Goal: Information Seeking & Learning: Find specific fact

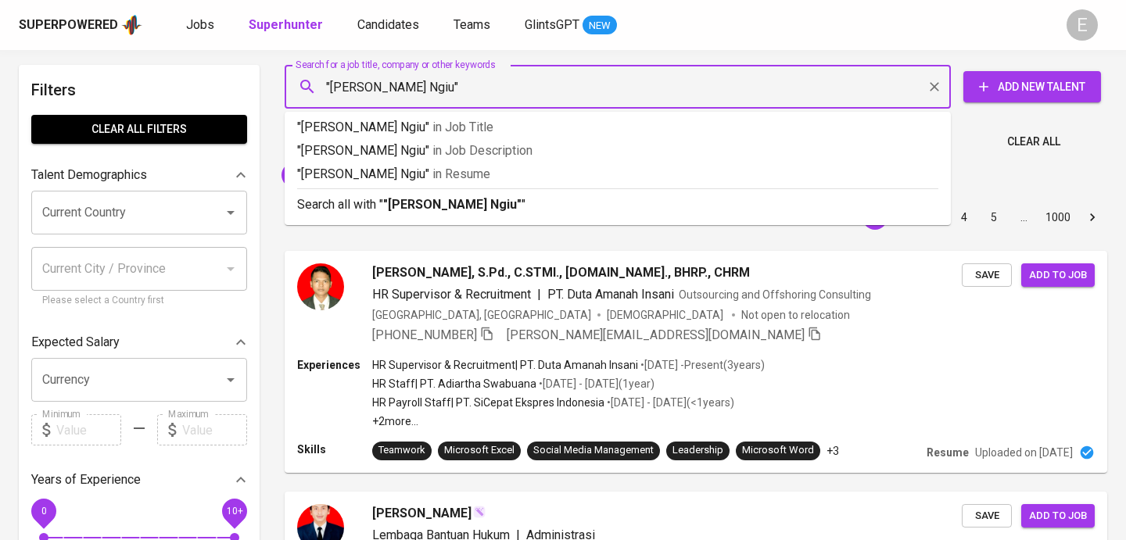
scroll to position [4, 0]
click at [400, 207] on b ""Rhafiq T. Ngiu"" at bounding box center [452, 204] width 138 height 15
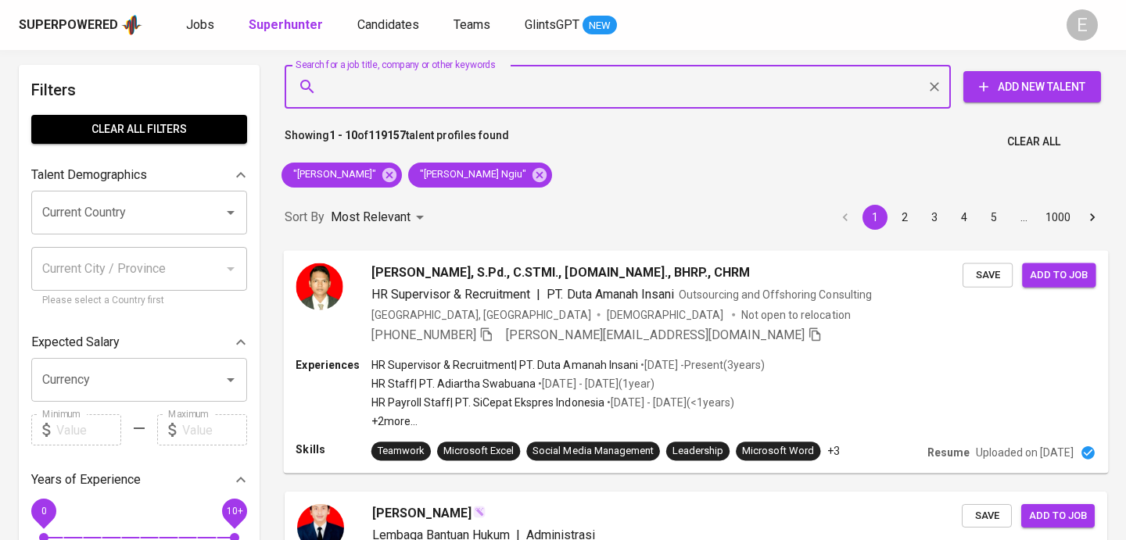
click at [607, 322] on span "[DEMOGRAPHIC_DATA]" at bounding box center [666, 315] width 119 height 16
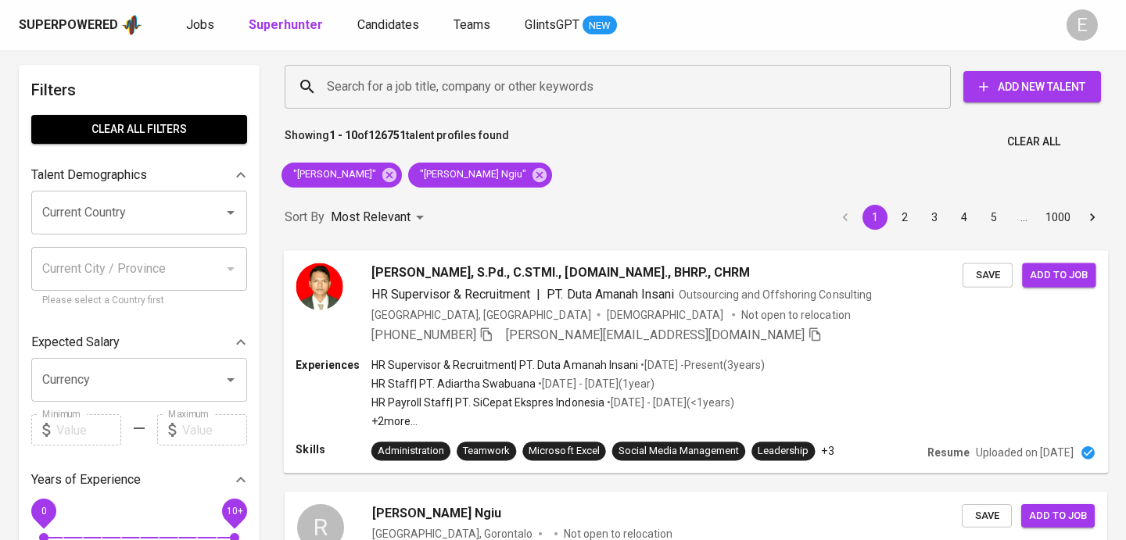
click at [492, 335] on icon "button" at bounding box center [486, 334] width 14 height 14
click at [396, 172] on icon at bounding box center [389, 174] width 14 height 14
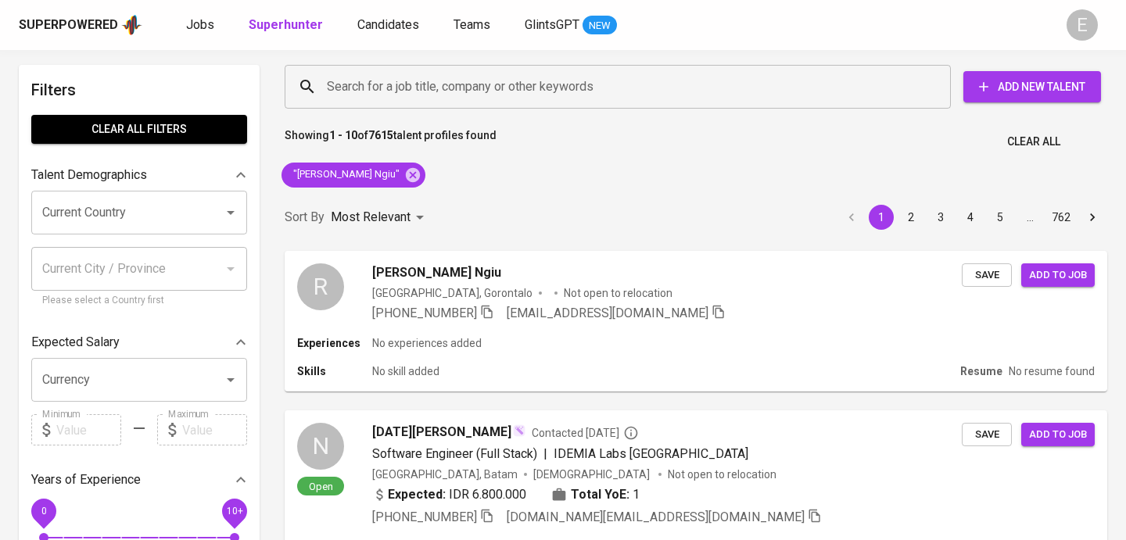
scroll to position [90, 0]
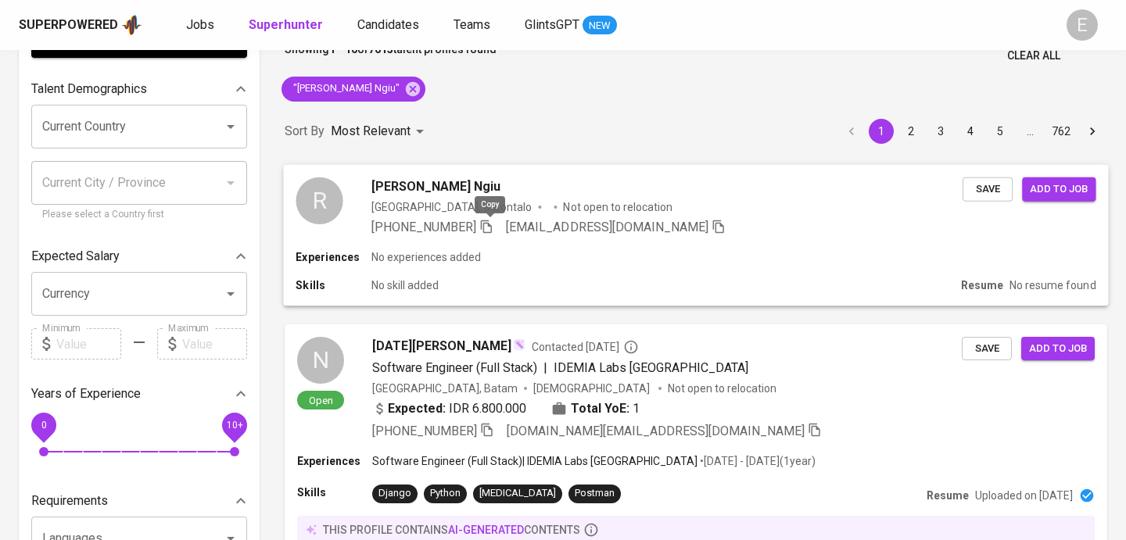
click at [485, 232] on icon "button" at bounding box center [486, 226] width 14 height 14
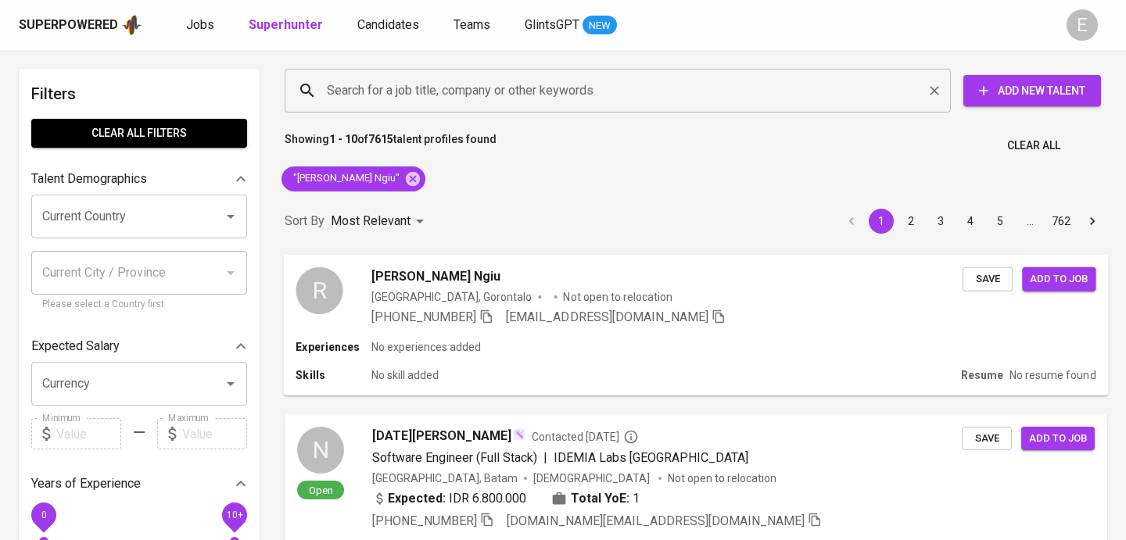
click at [351, 113] on div "Search for a job title, company or other keywords Search for a job title, compa…" at bounding box center [693, 91] width 823 height 50
click at [353, 88] on input "Search for a job title, company or other keywords" at bounding box center [621, 91] width 597 height 30
paste input "evitanufus@gmail.com"
type input "evitanufus@gmail.com"
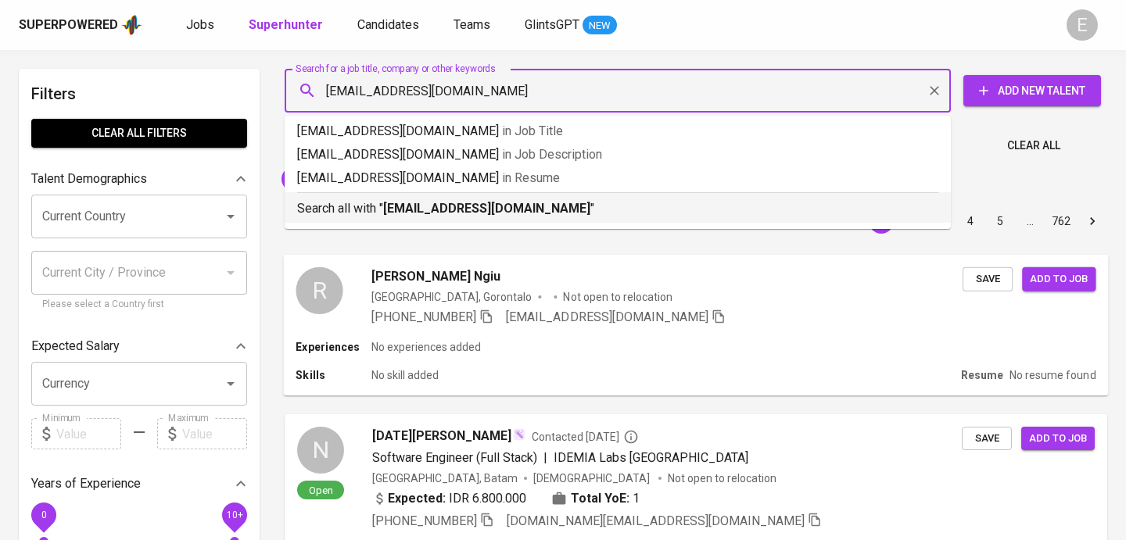
click at [385, 210] on p "Search all with " evitanufus@gmail.com "" at bounding box center [617, 208] width 641 height 19
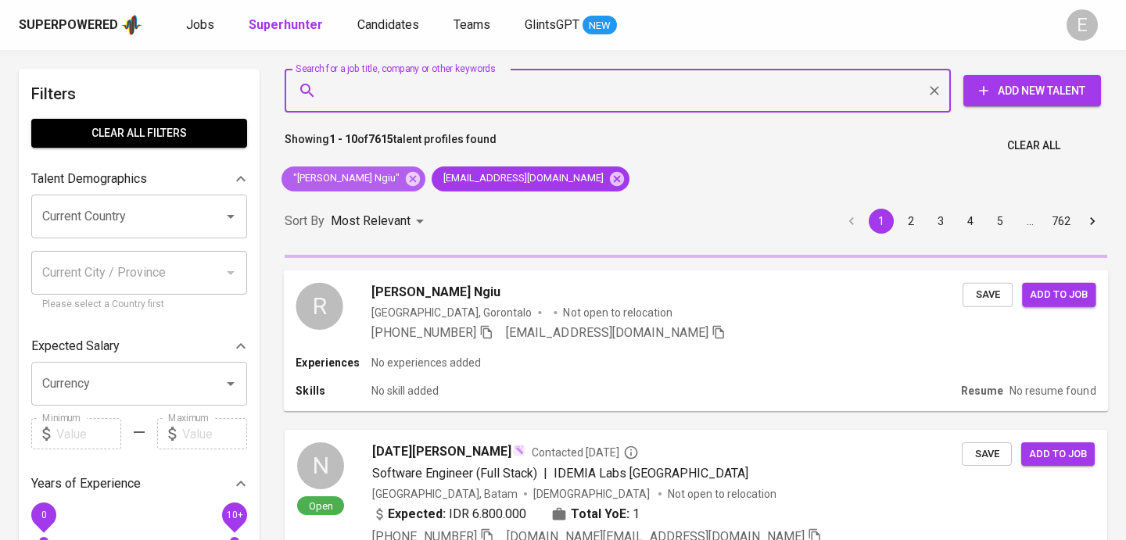
click at [406, 181] on icon at bounding box center [413, 178] width 14 height 14
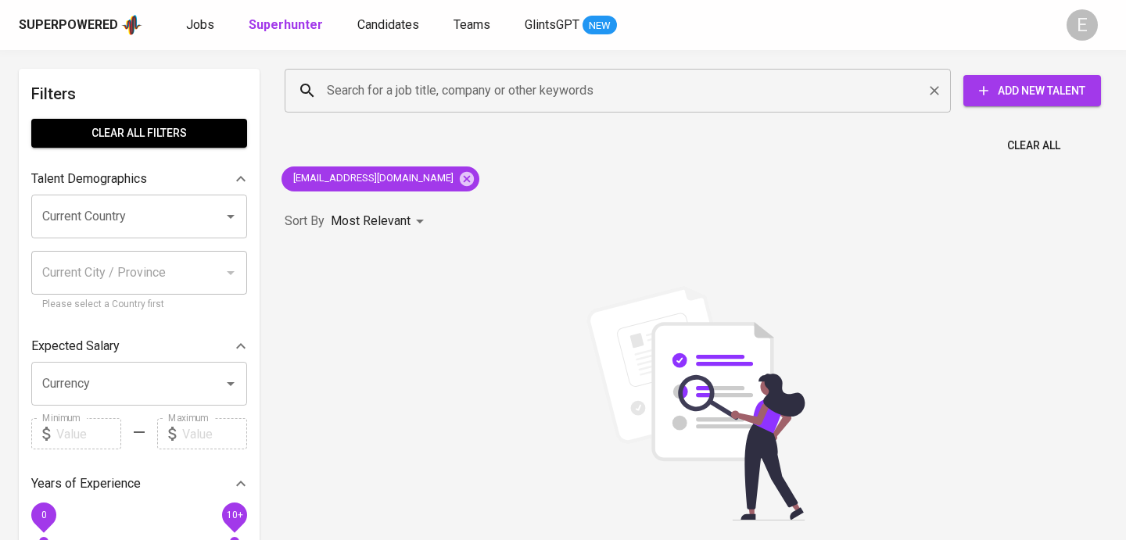
click at [363, 84] on input "Search for a job title, company or other keywords" at bounding box center [621, 91] width 597 height 30
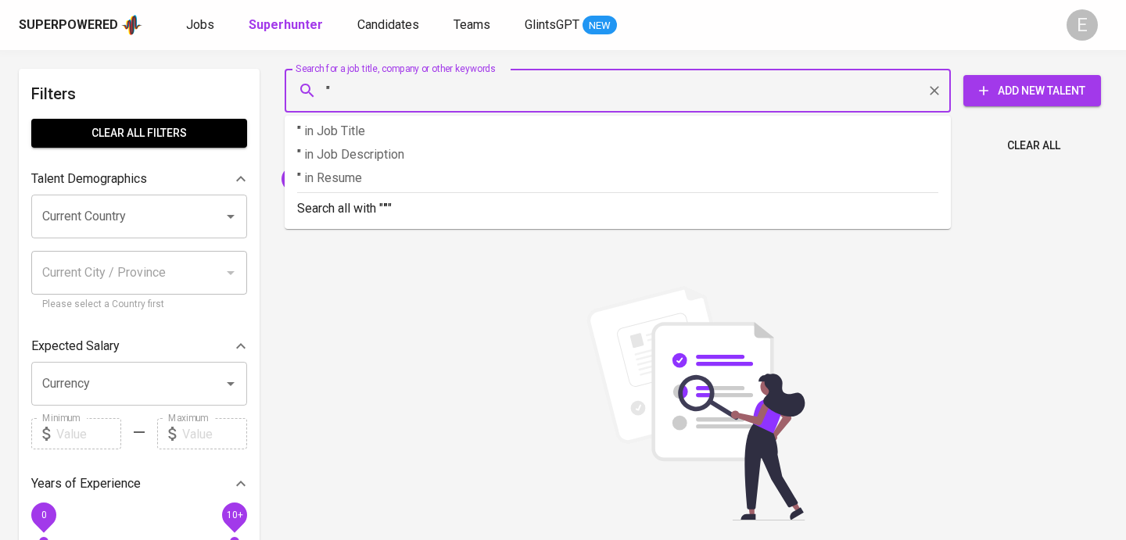
paste input "Evita Hayatun Nufus"
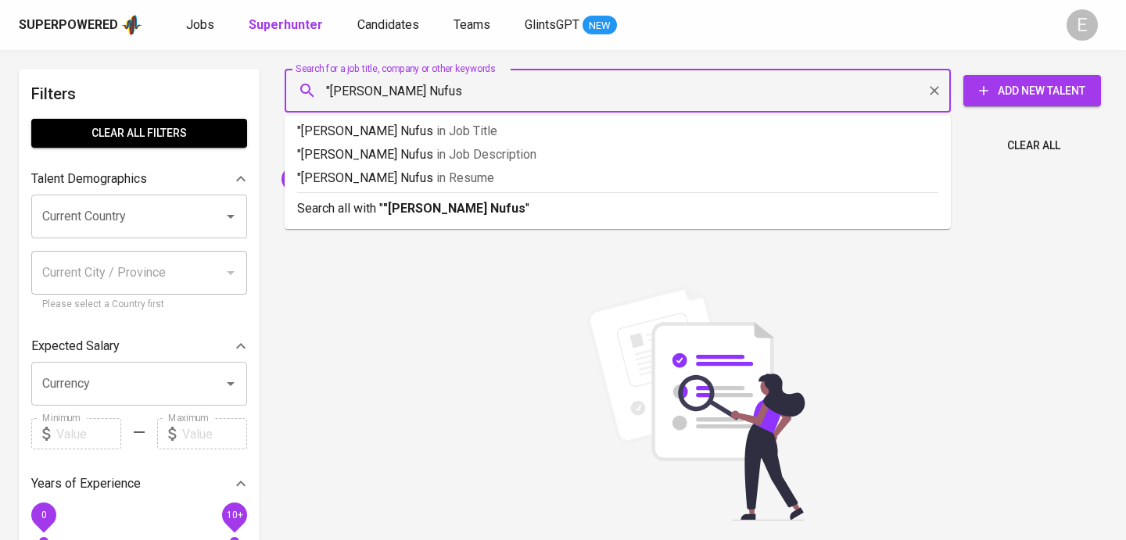
type input ""Evita Hayatun Nufus""
click at [364, 206] on p "Search all with " "Evita Hayatun Nufus" "" at bounding box center [617, 208] width 641 height 19
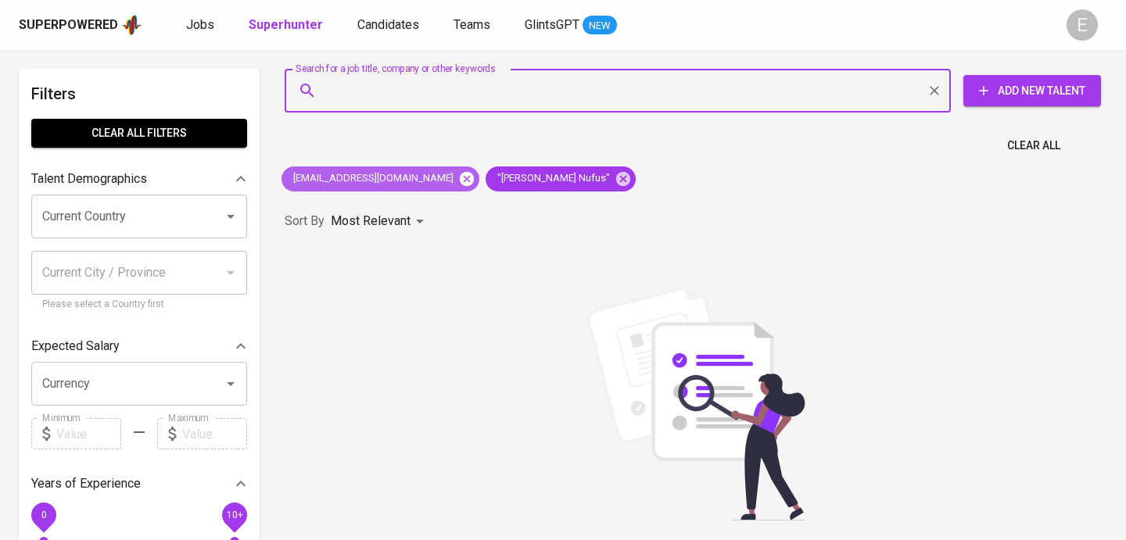
click at [460, 174] on icon at bounding box center [467, 178] width 14 height 14
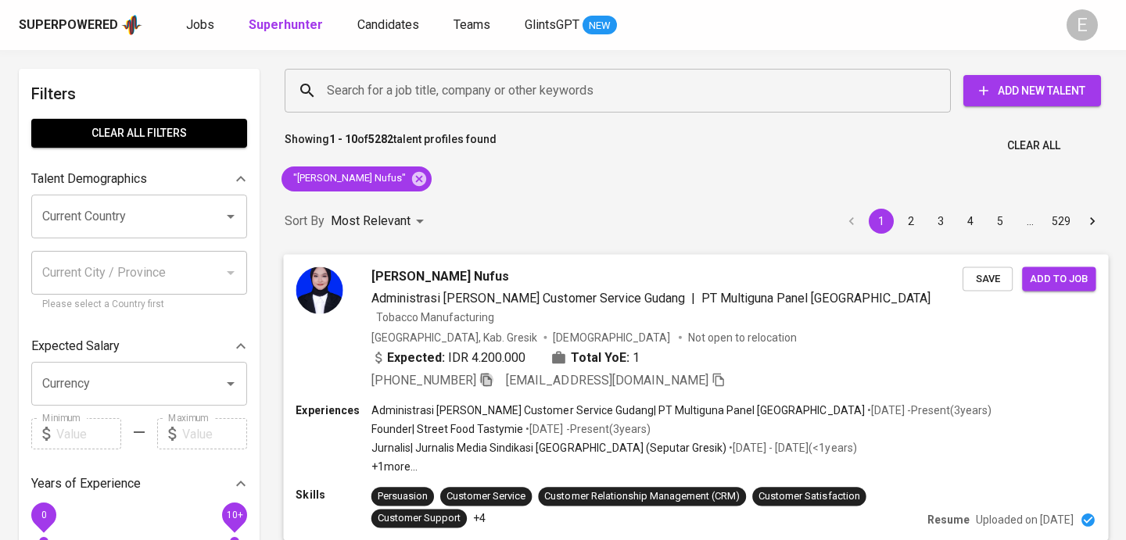
click at [489, 372] on icon "button" at bounding box center [486, 379] width 14 height 14
click at [359, 91] on input "Search for a job title, company or other keywords" at bounding box center [621, 91] width 597 height 30
paste input "uaribowo@yahoo.com"
type input "uaribowo@yahoo.com"
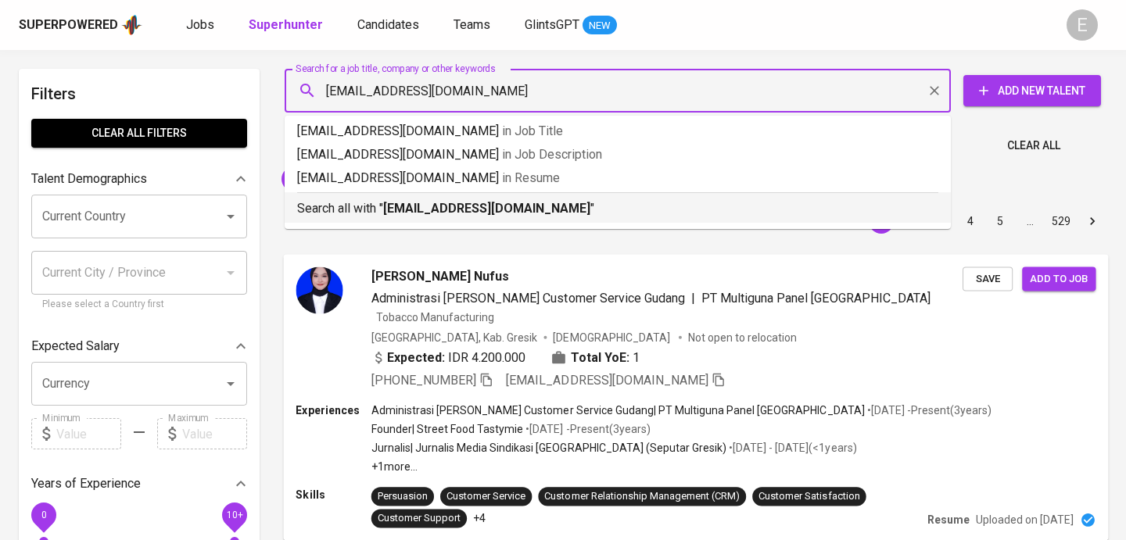
click at [382, 204] on p "Search all with " uaribowo@yahoo.com "" at bounding box center [617, 208] width 641 height 19
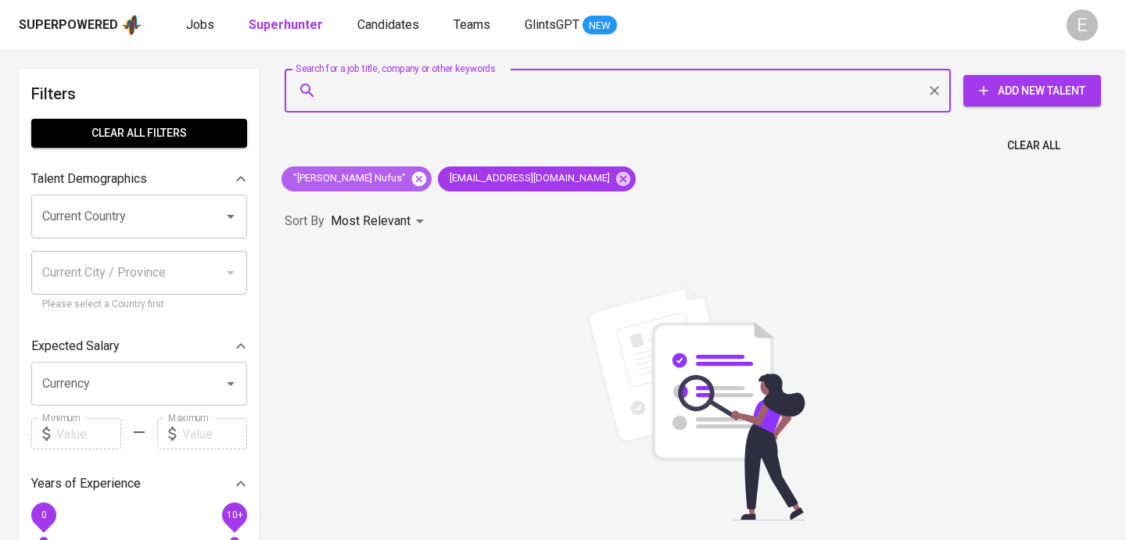
click at [411, 177] on icon at bounding box center [419, 178] width 17 height 17
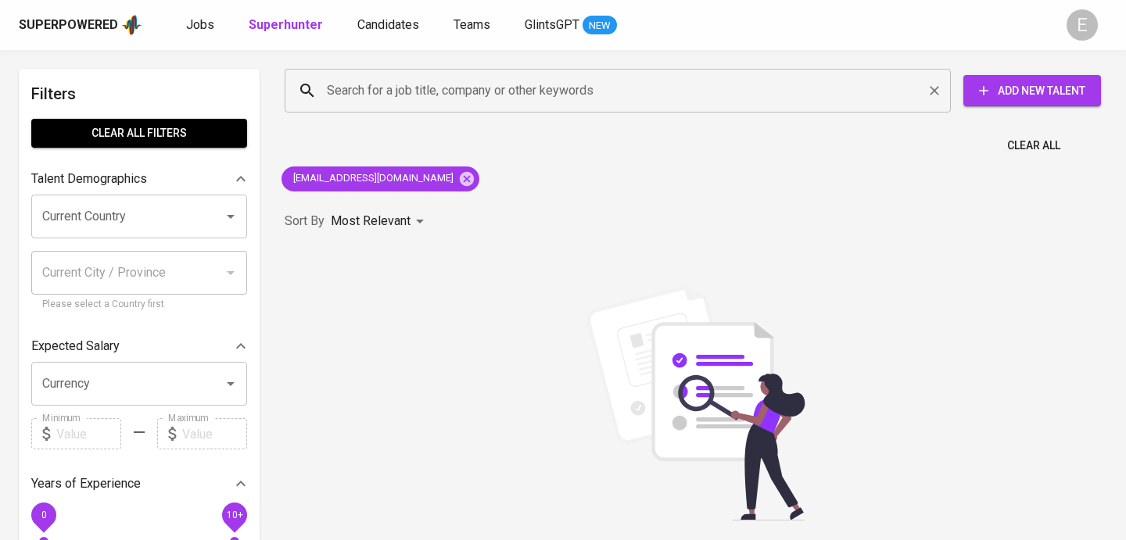
click at [418, 99] on input "Search for a job title, company or other keywords" at bounding box center [621, 91] width 597 height 30
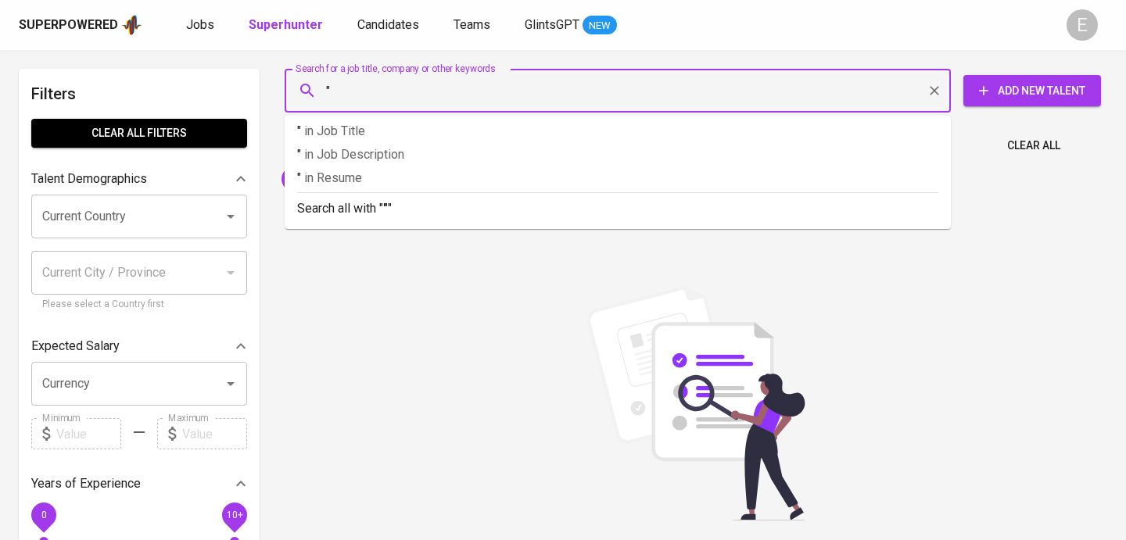
paste input "Unggul Aribowo"
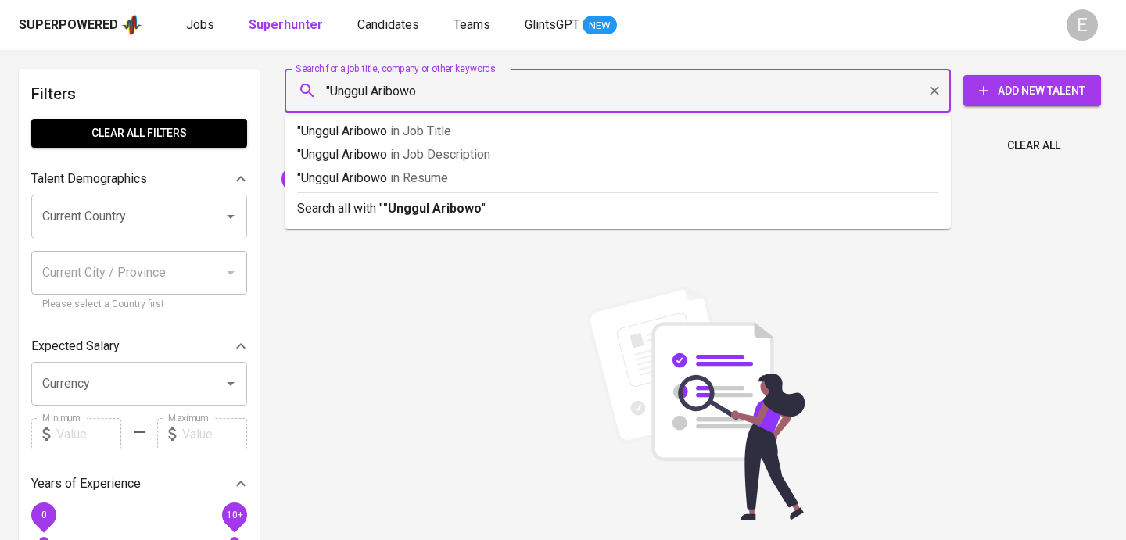
type input ""Unggul Aribowo""
click at [410, 220] on li "Search all with " "Unggul Aribowo" "" at bounding box center [618, 207] width 666 height 30
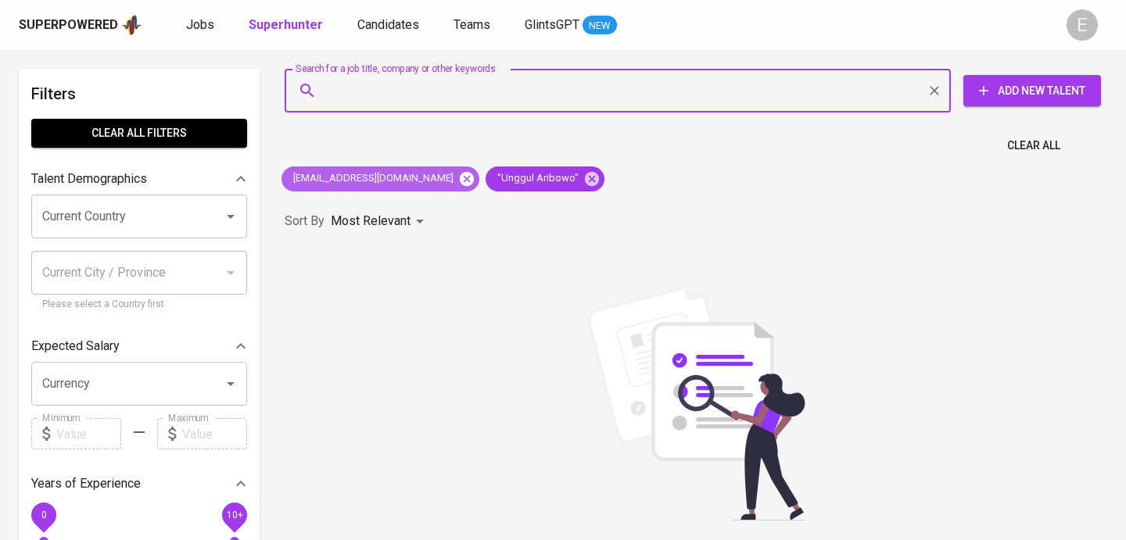
click at [458, 181] on icon at bounding box center [466, 178] width 17 height 17
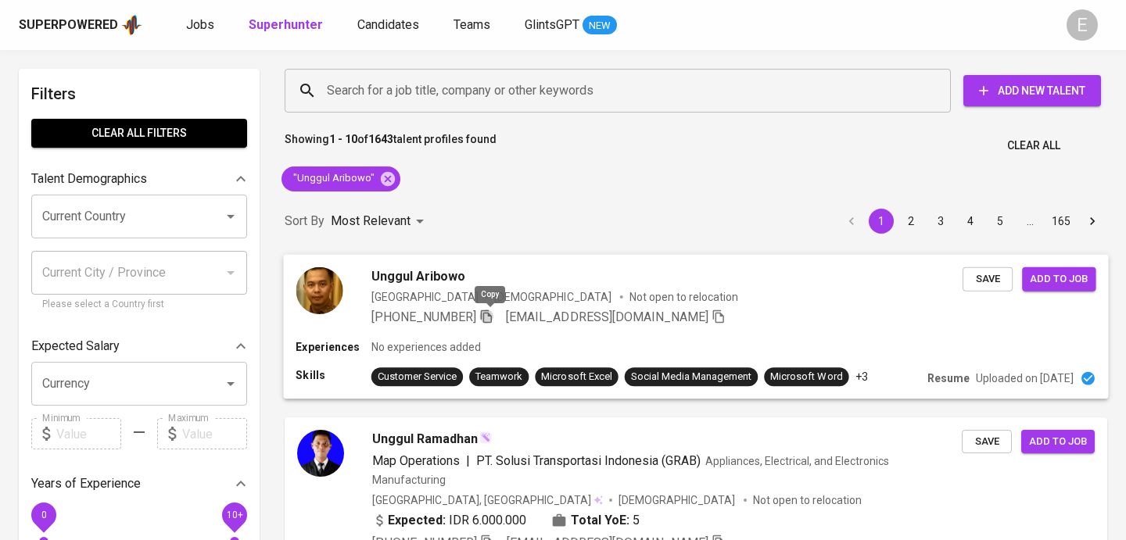
click at [493, 318] on icon "button" at bounding box center [486, 316] width 14 height 14
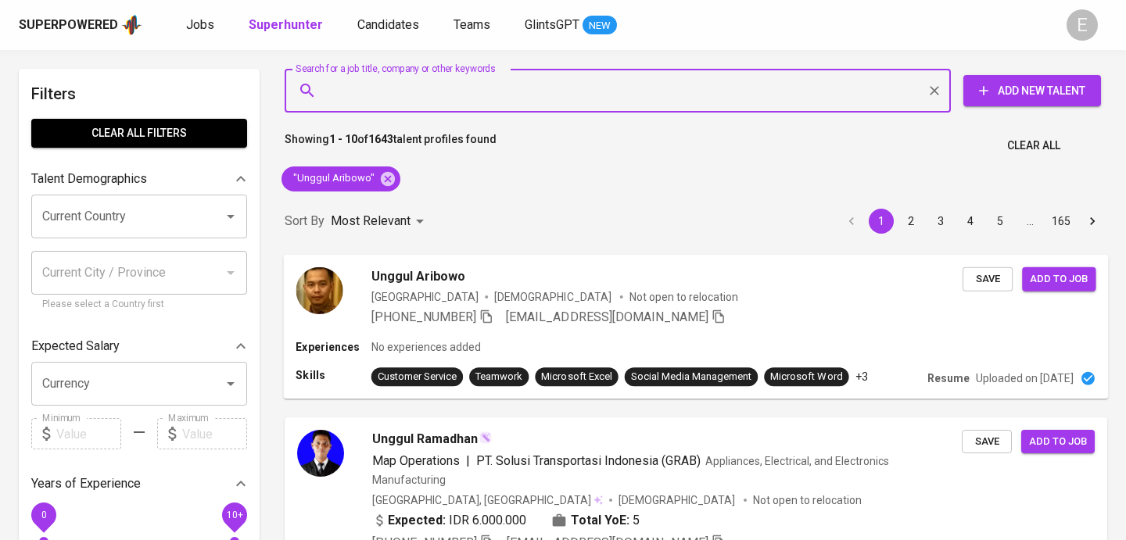
click at [382, 90] on input "Search for a job title, company or other keywords" at bounding box center [621, 91] width 597 height 30
paste input "[EMAIL_ADDRESS][DOMAIN_NAME]"
type input "[EMAIL_ADDRESS][DOMAIN_NAME]"
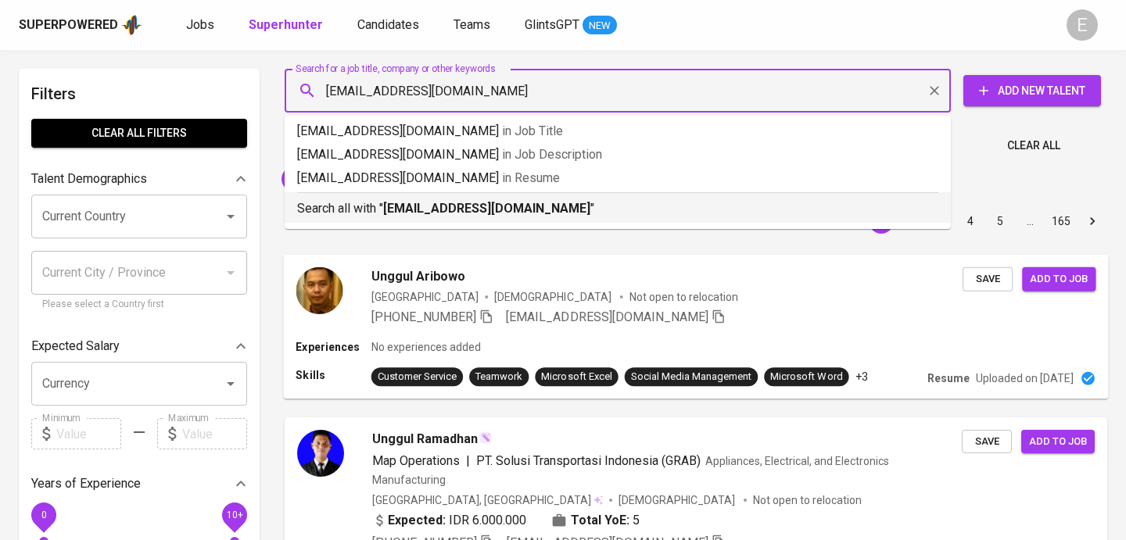
click at [396, 209] on b "[EMAIL_ADDRESS][DOMAIN_NAME]" at bounding box center [486, 208] width 207 height 15
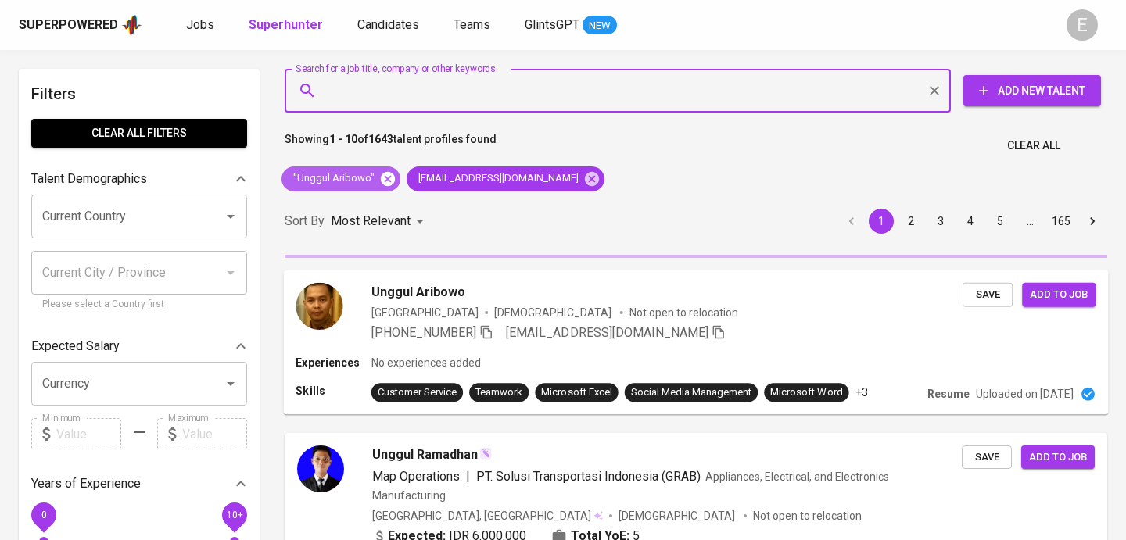
click at [389, 182] on icon at bounding box center [388, 178] width 14 height 14
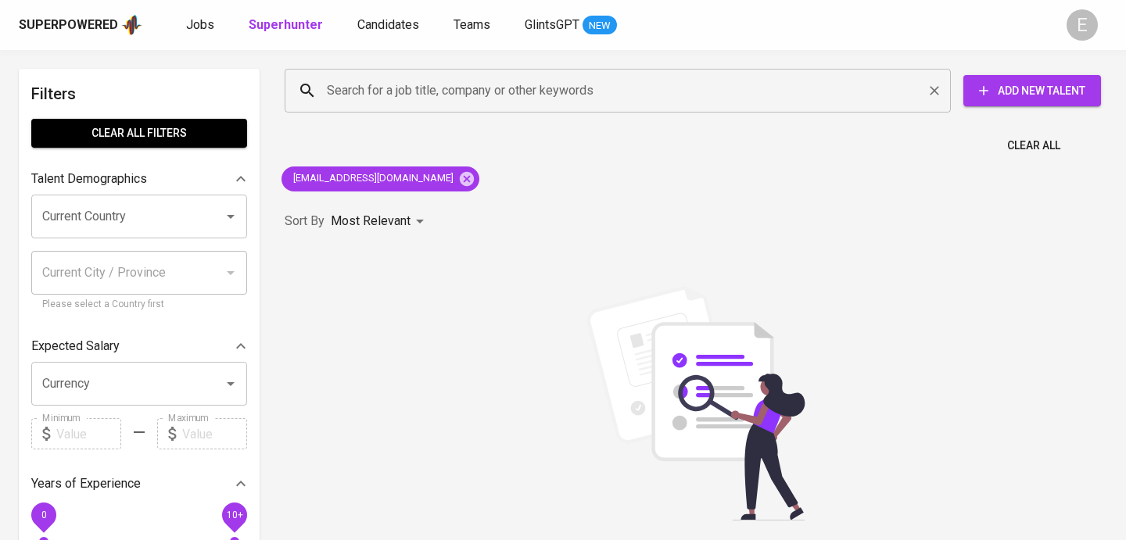
click at [443, 107] on div "Search for a job title, company or other keywords" at bounding box center [618, 91] width 666 height 44
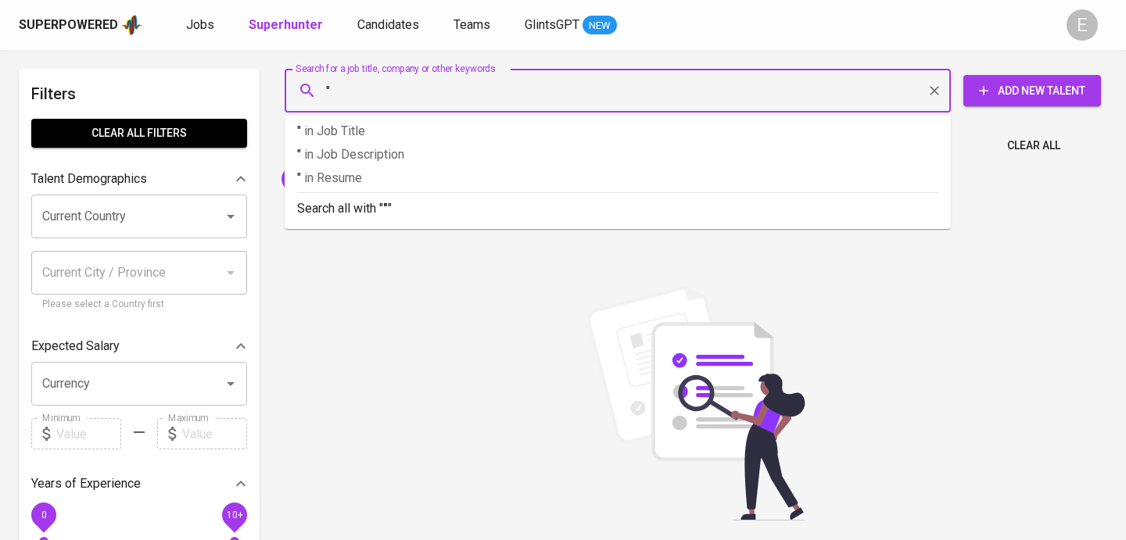
paste input "[PERSON_NAME]"
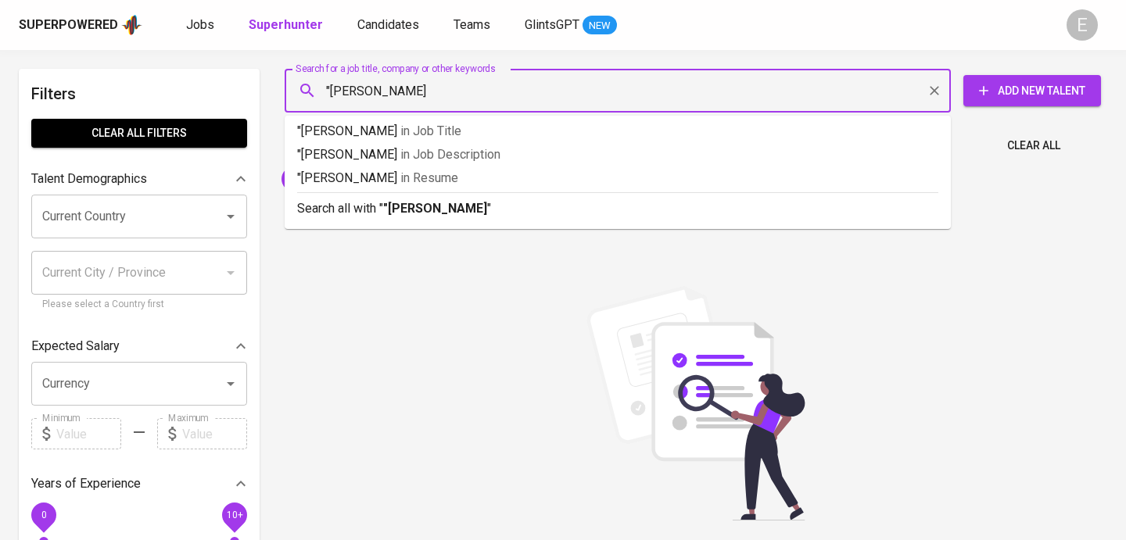
type input ""[PERSON_NAME]""
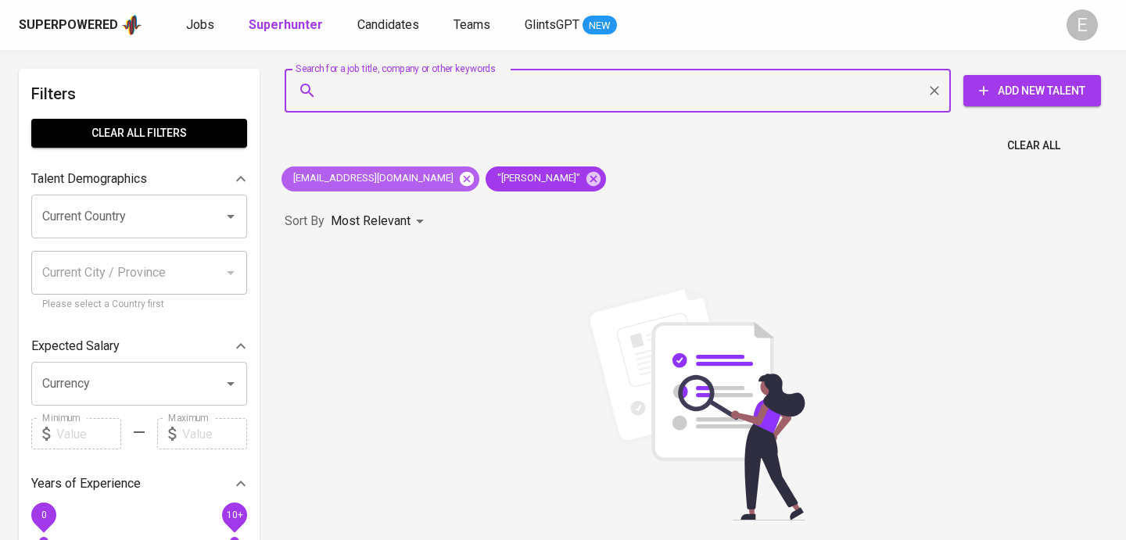
click at [460, 179] on icon at bounding box center [467, 178] width 14 height 14
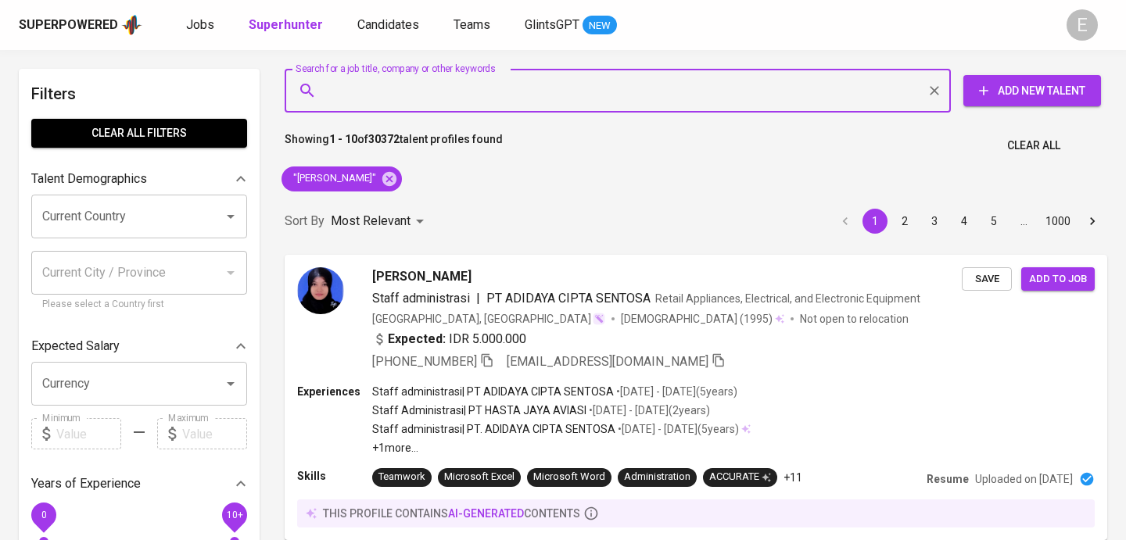
click at [419, 101] on input "Search for a job title, company or other keywords" at bounding box center [621, 91] width 597 height 30
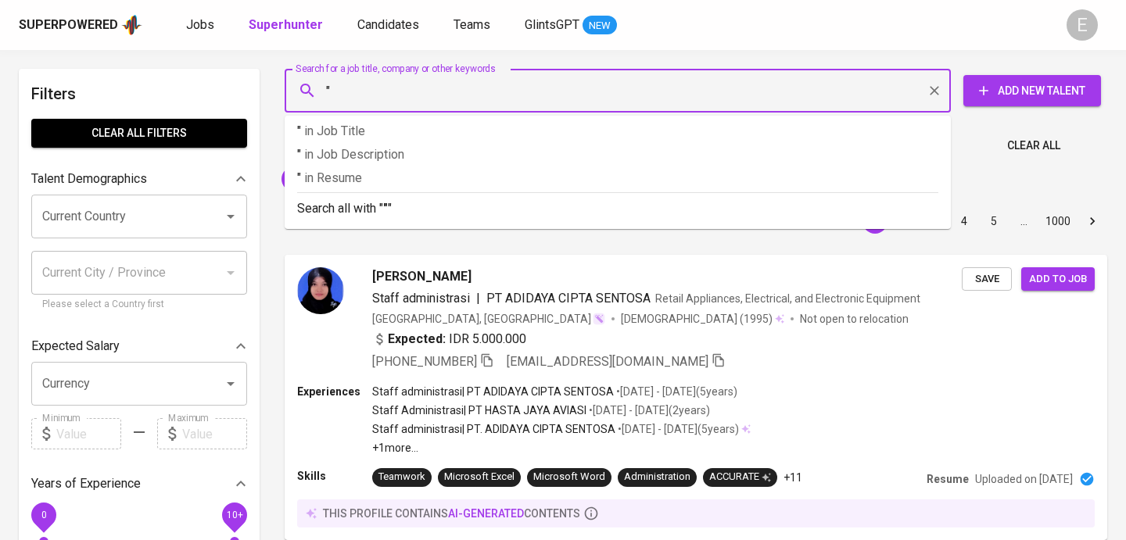
paste input "[PERSON_NAME]"
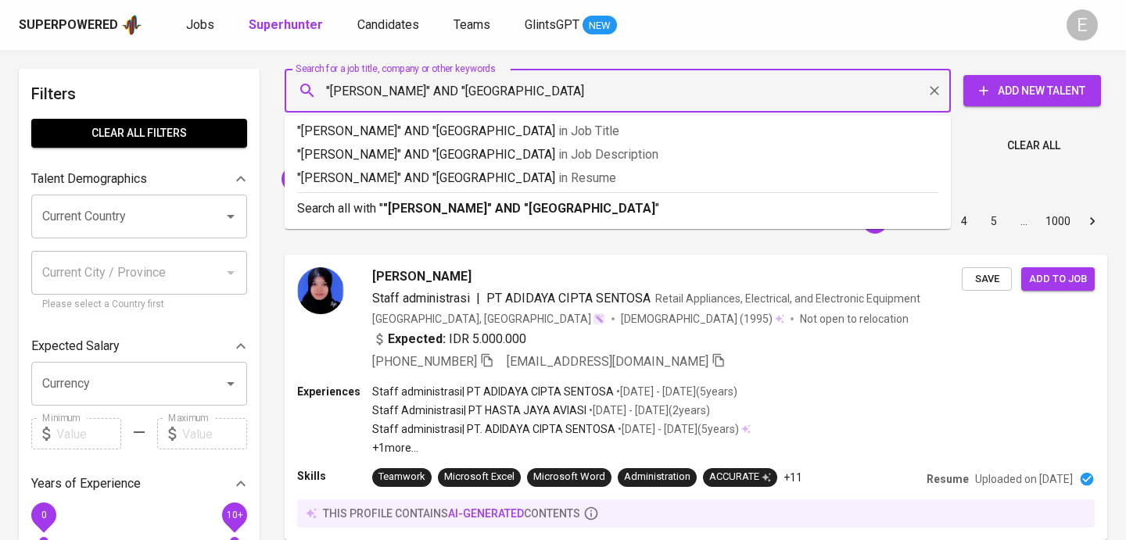
type input ""[PERSON_NAME]" AND "[GEOGRAPHIC_DATA]""
click at [435, 213] on b ""[PERSON_NAME]" AND "[GEOGRAPHIC_DATA]"" at bounding box center [521, 208] width 277 height 15
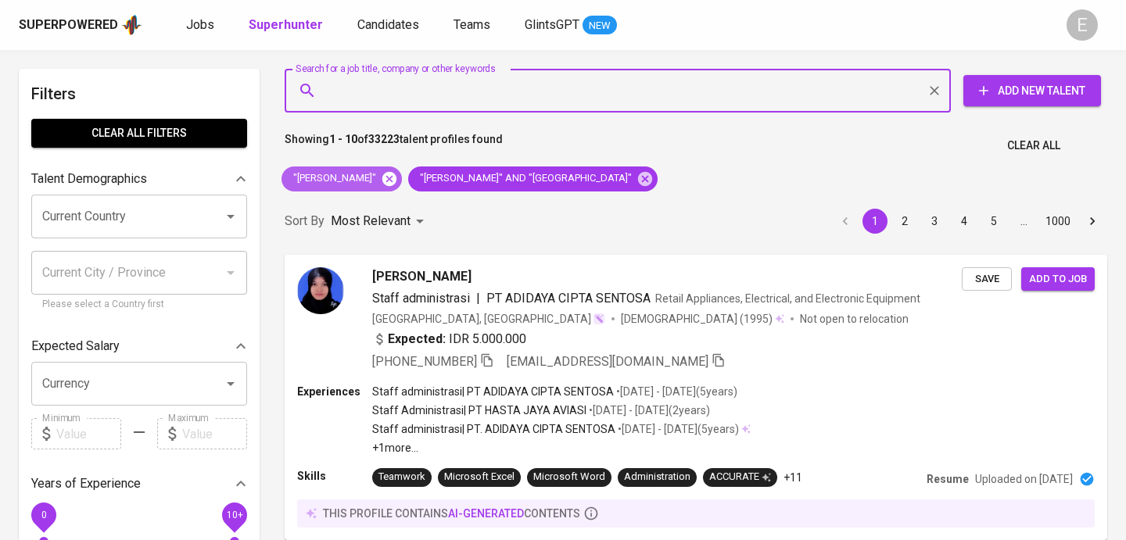
click at [384, 176] on icon at bounding box center [389, 178] width 14 height 14
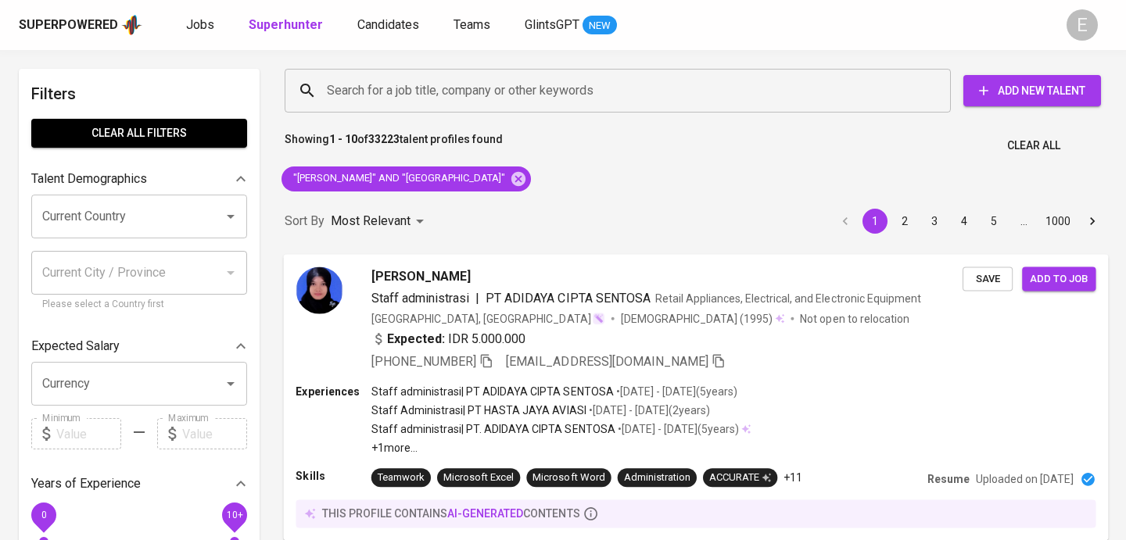
click at [666, 368] on span "[EMAIL_ADDRESS][DOMAIN_NAME]" at bounding box center [607, 360] width 203 height 15
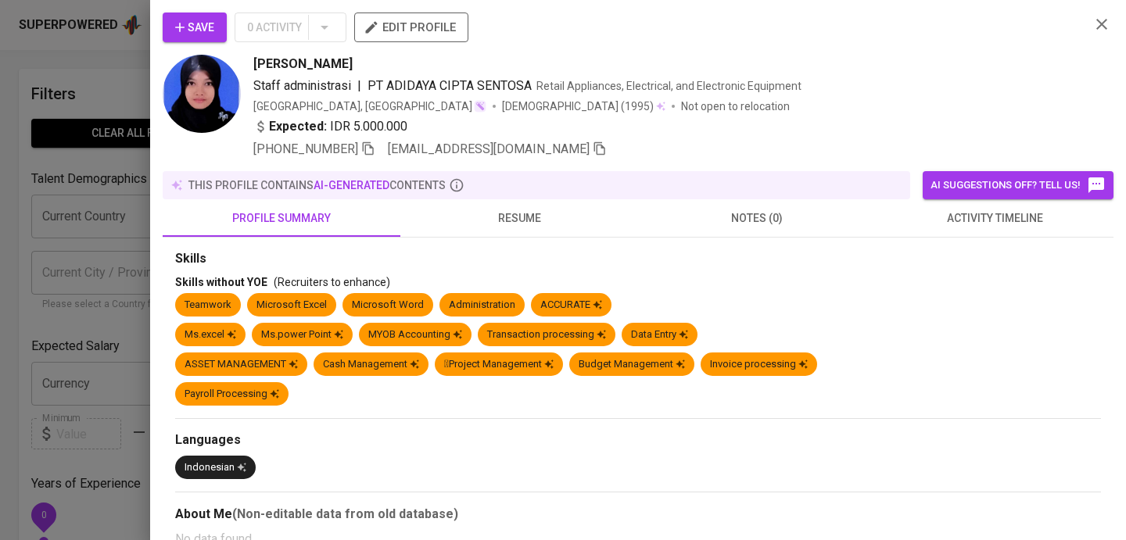
scroll to position [454, 0]
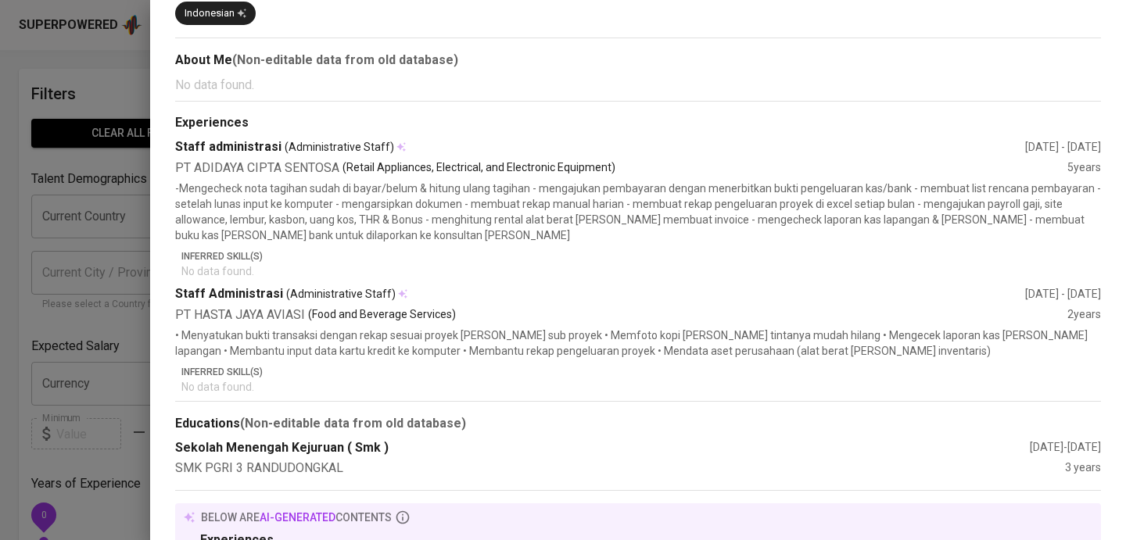
click at [34, 289] on div at bounding box center [563, 270] width 1126 height 540
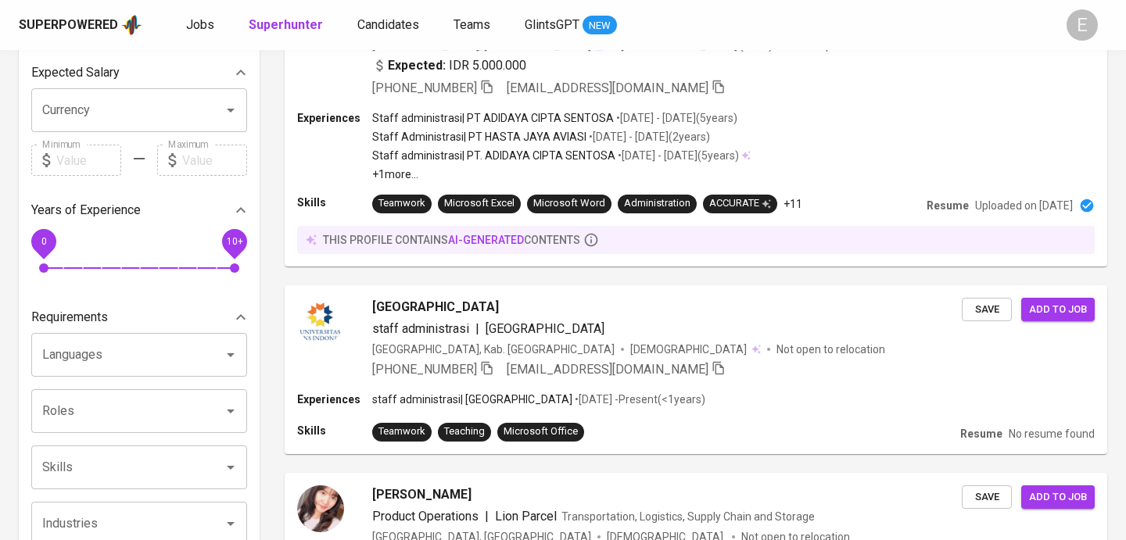
scroll to position [277, 0]
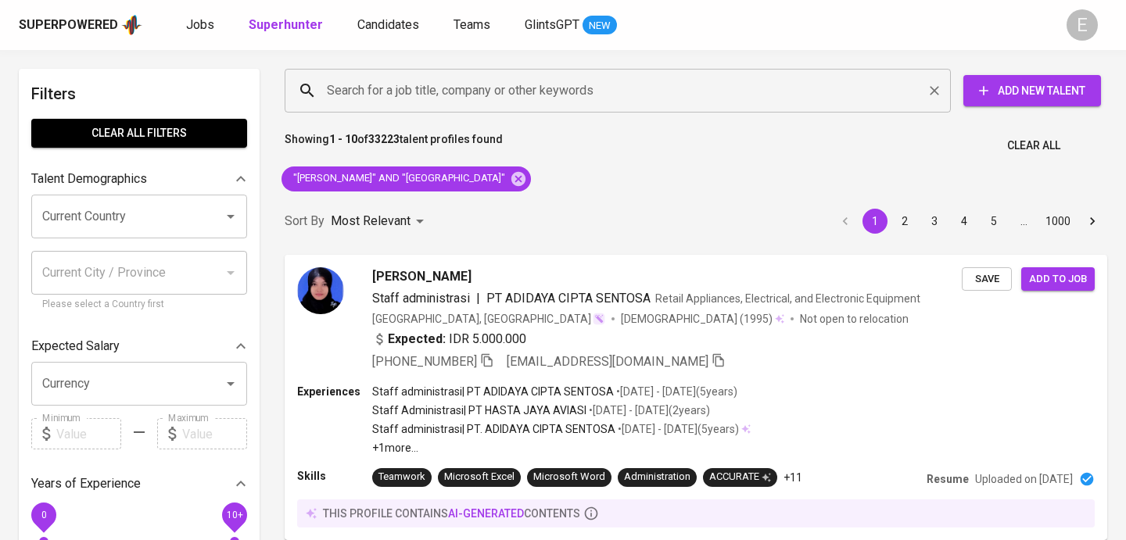
click at [396, 98] on input "Search for a job title, company or other keywords" at bounding box center [621, 91] width 597 height 30
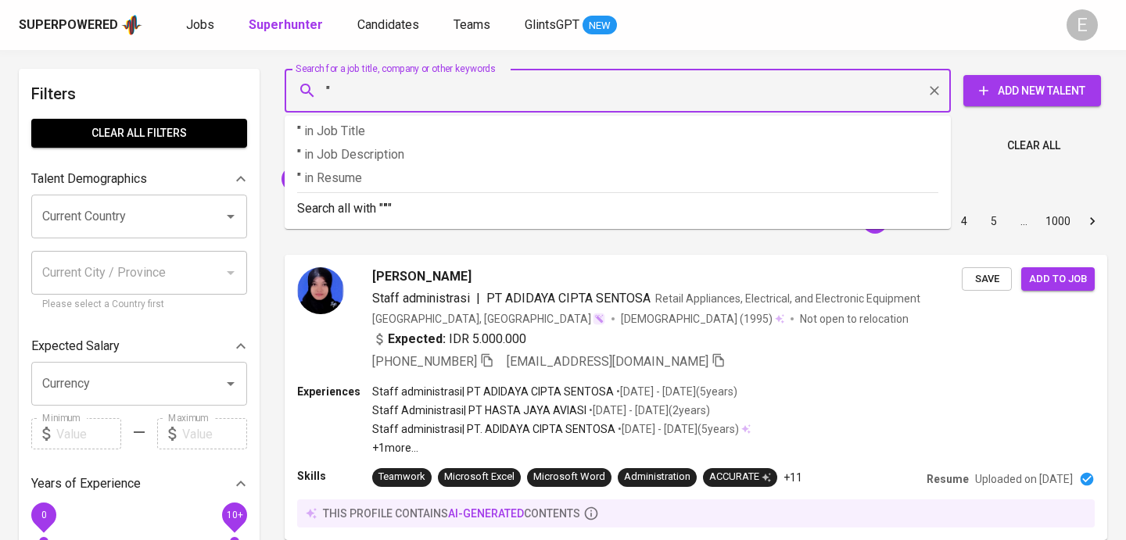
paste input "Philipians Nicoly"
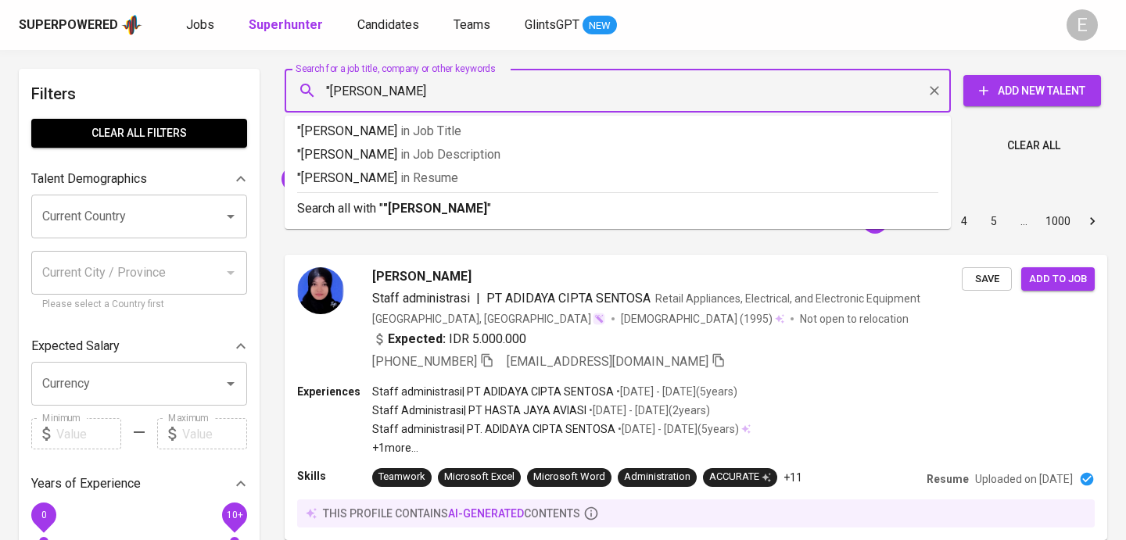
type input ""Philipians Nicoly""
click at [427, 210] on b ""Philipians Nicoly"" at bounding box center [437, 208] width 109 height 15
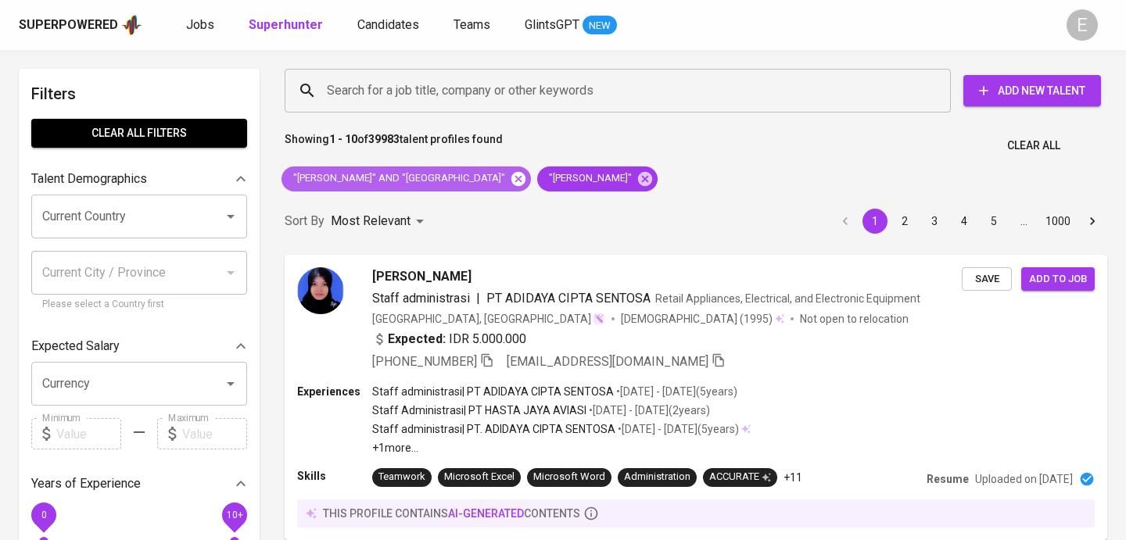
click at [511, 174] on icon at bounding box center [518, 178] width 14 height 14
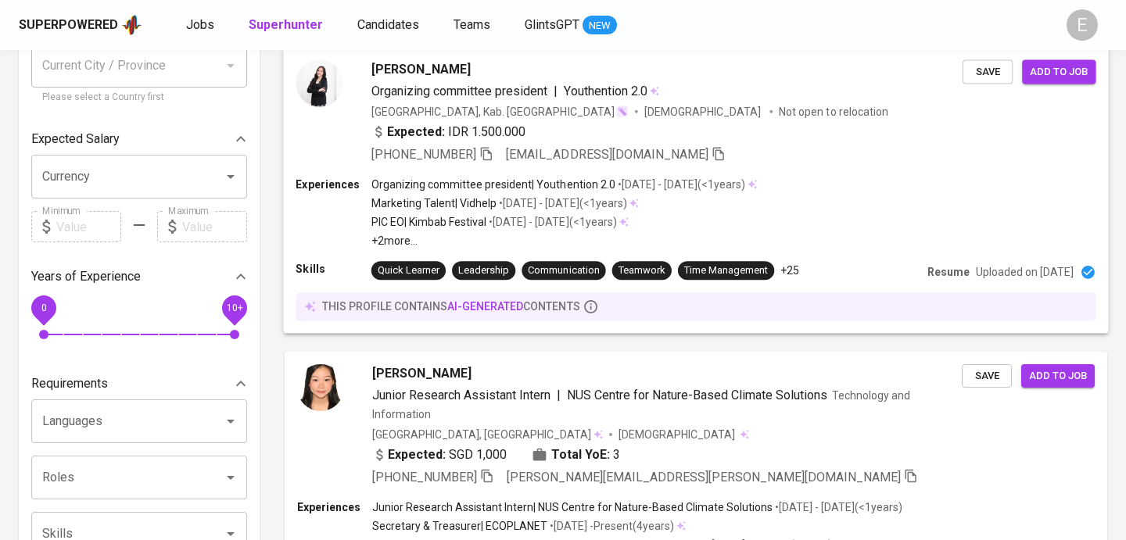
scroll to position [230, 0]
